Goal: Information Seeking & Learning: Check status

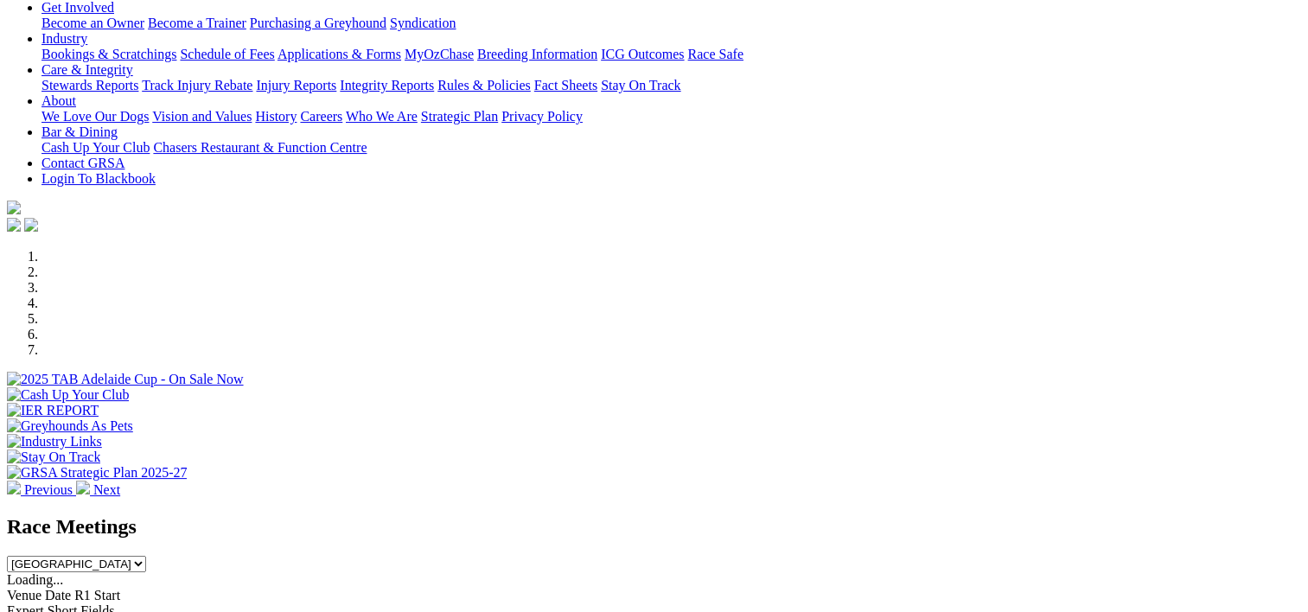
scroll to position [303, 0]
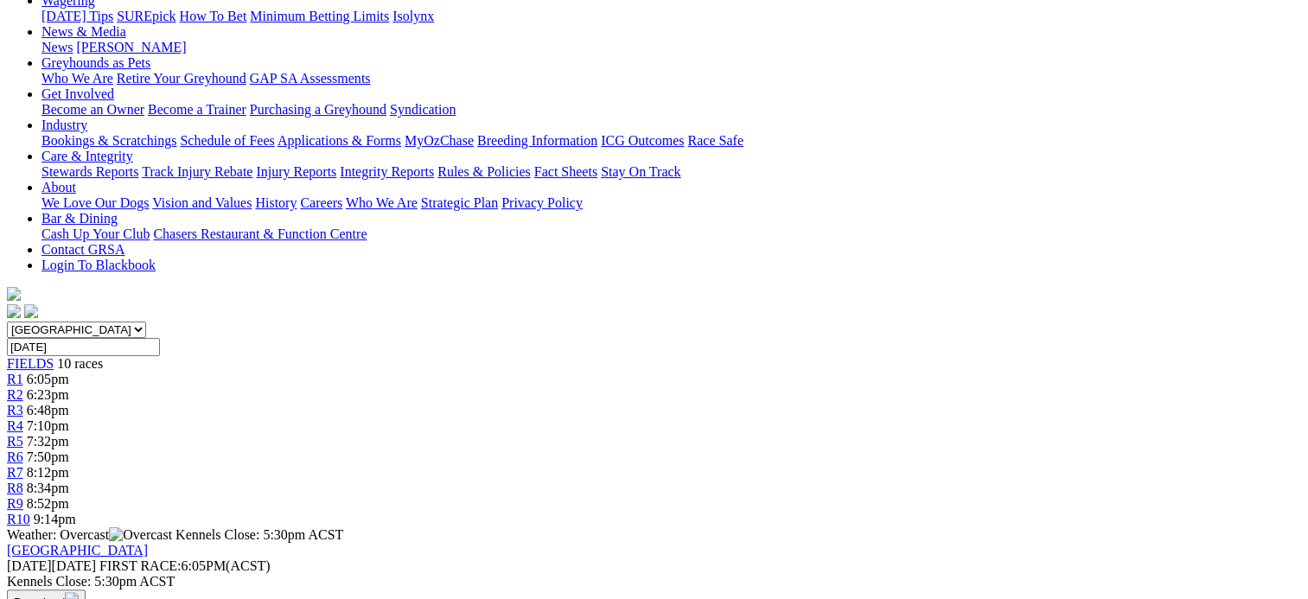
scroll to position [44, 0]
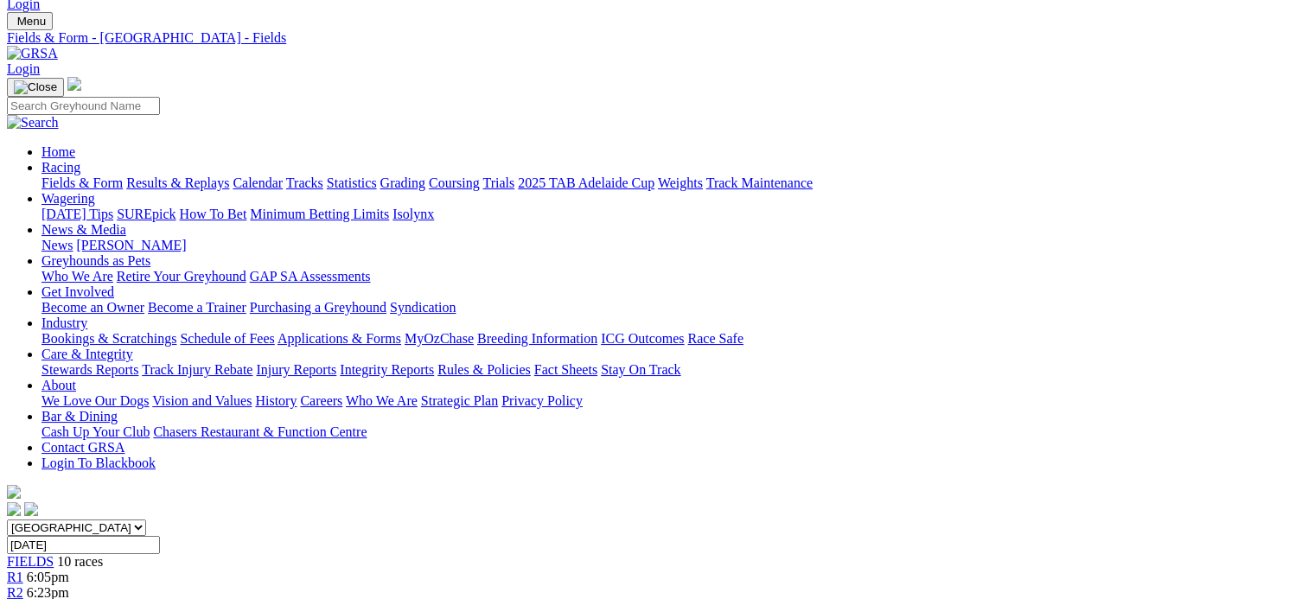
click at [229, 175] on link "Results & Replays" at bounding box center [177, 182] width 103 height 15
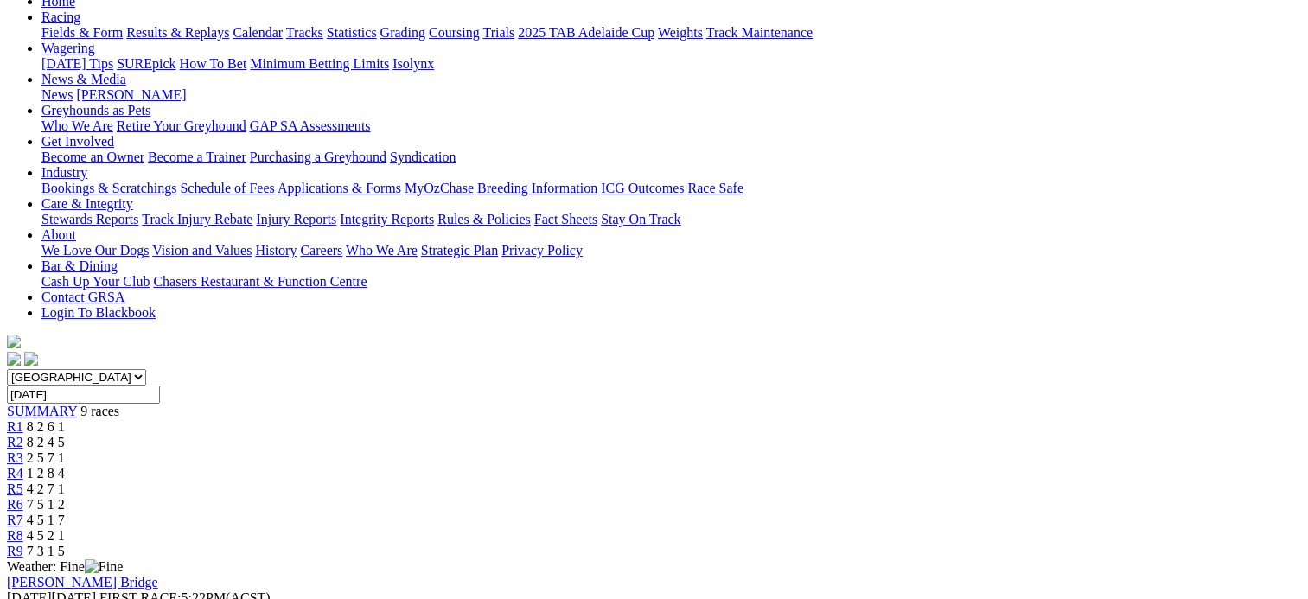
scroll to position [194, 0]
click at [119, 404] on span "9 races" at bounding box center [99, 411] width 39 height 15
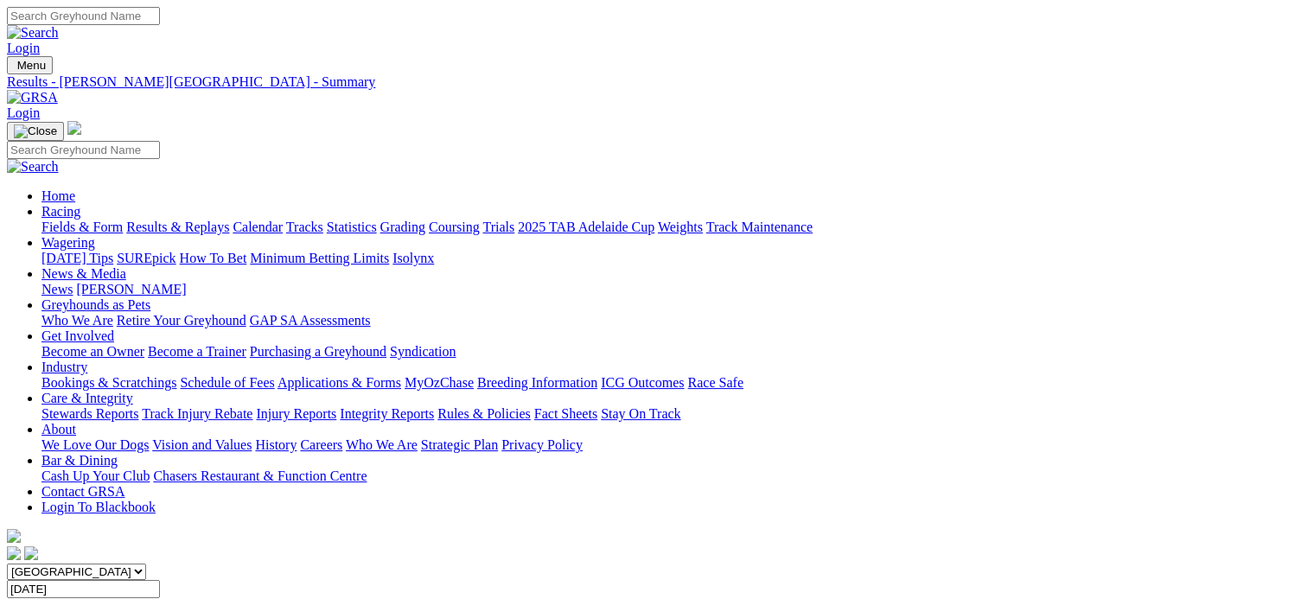
click at [89, 220] on link "Fields & Form" at bounding box center [81, 227] width 81 height 15
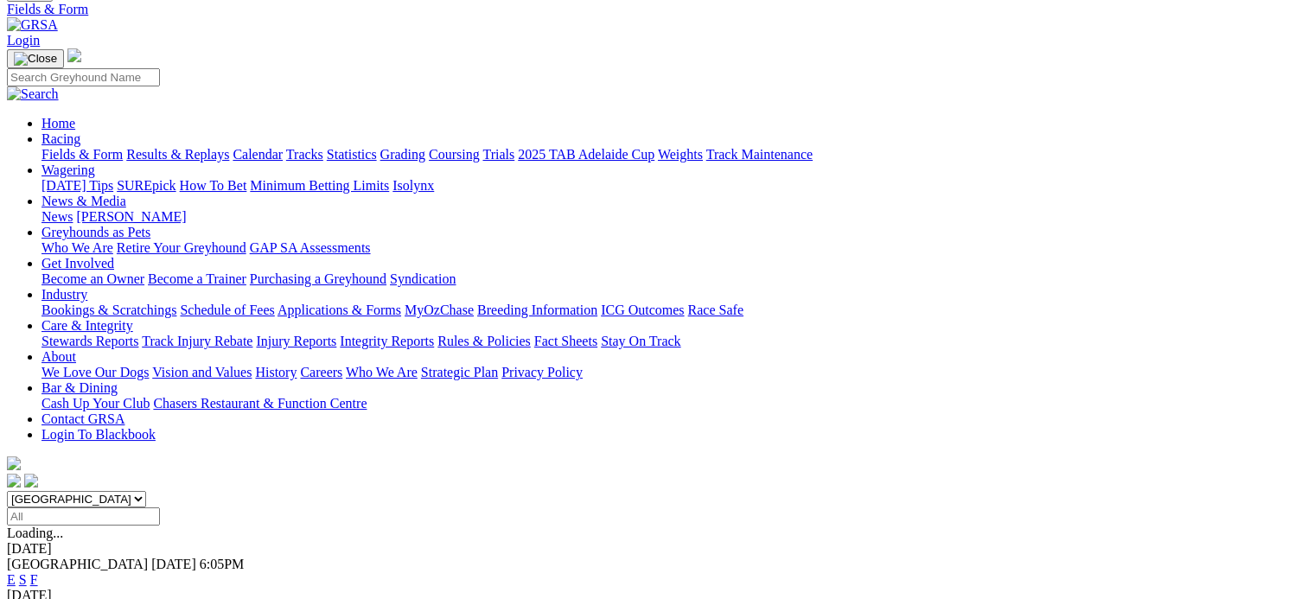
scroll to position [80, 0]
